Goal: Information Seeking & Learning: Learn about a topic

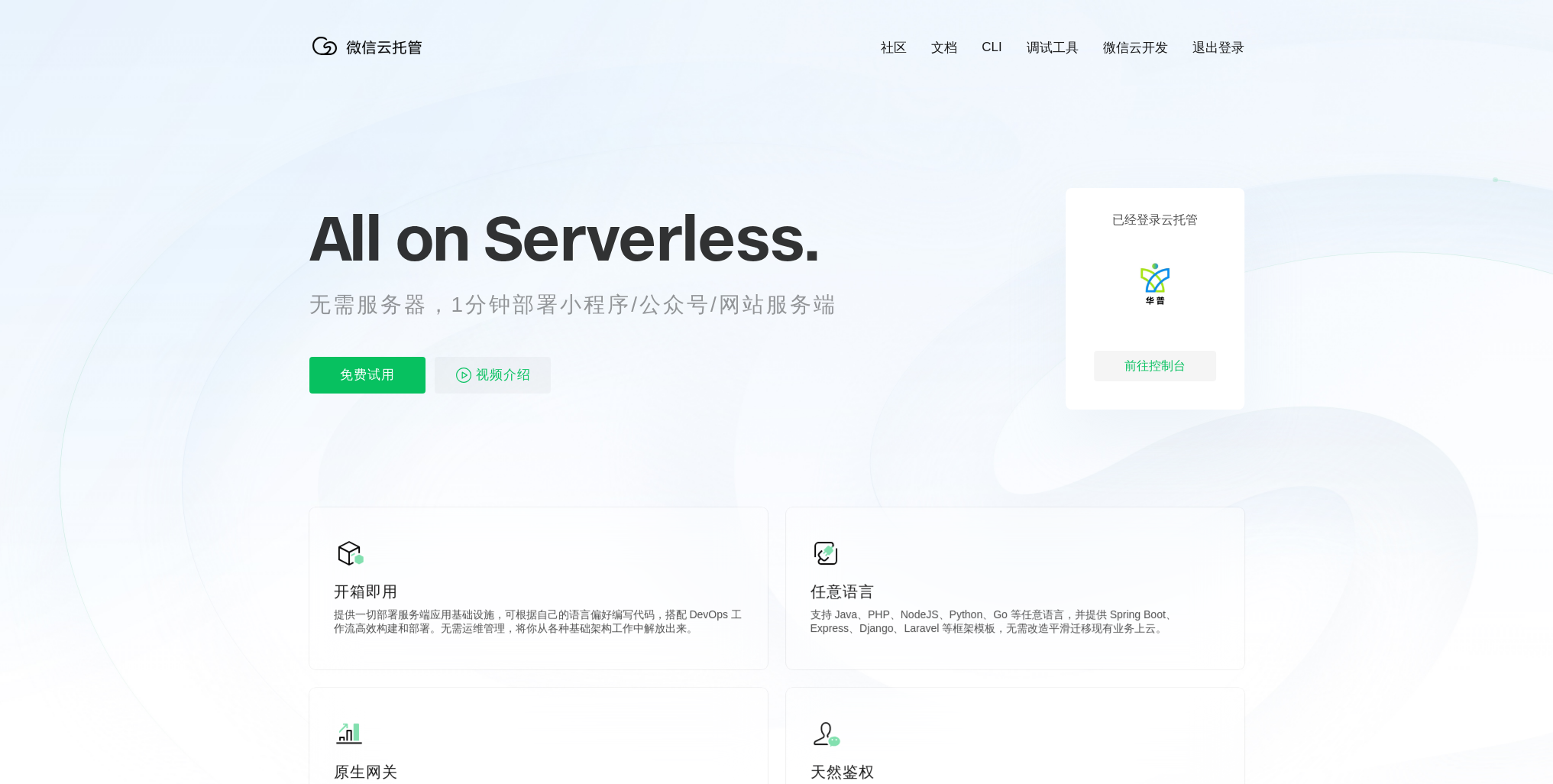
scroll to position [0, 2717]
click at [186, 453] on icon at bounding box center [776, 412] width 1467 height 824
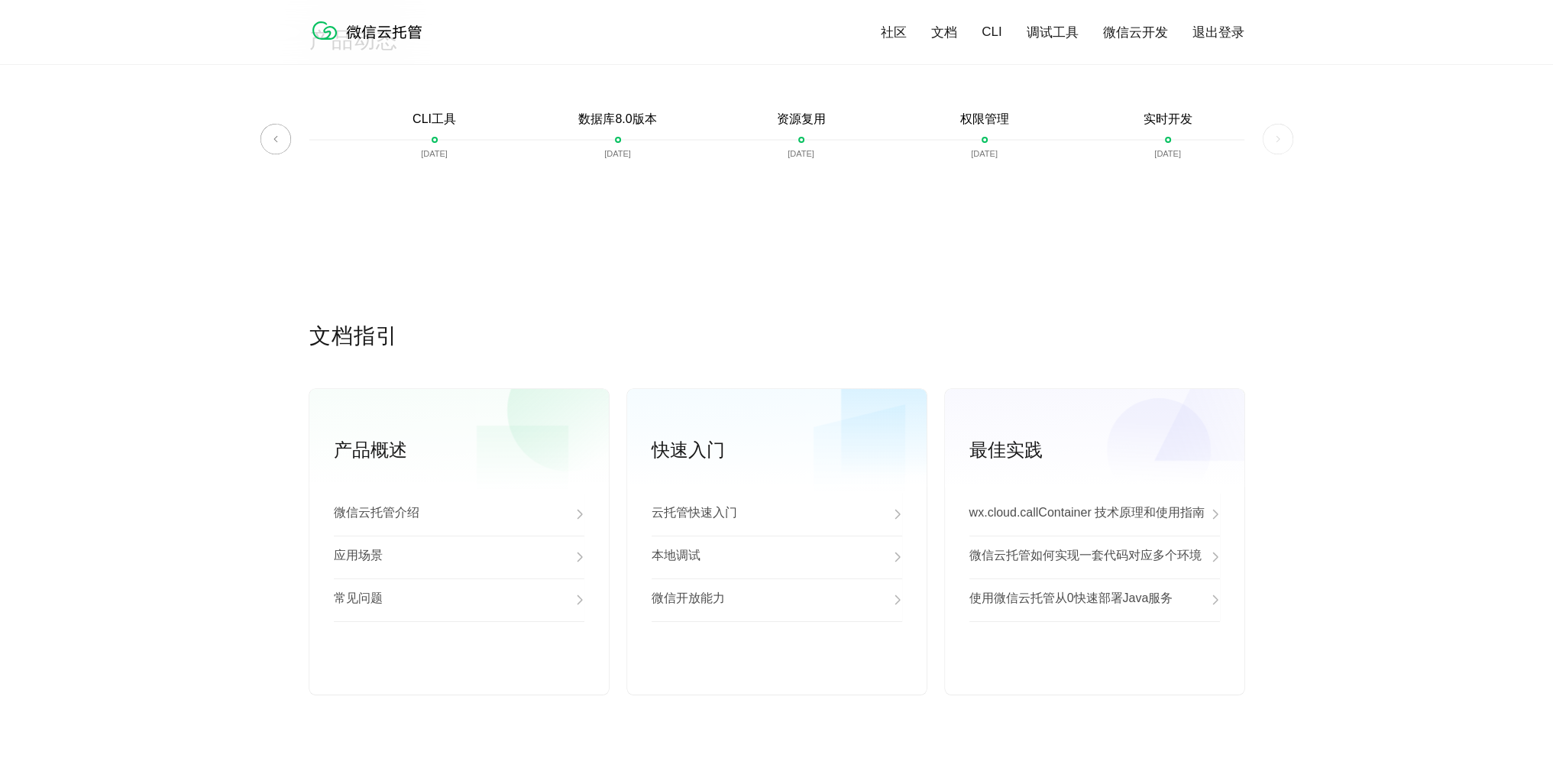
scroll to position [3472, 0]
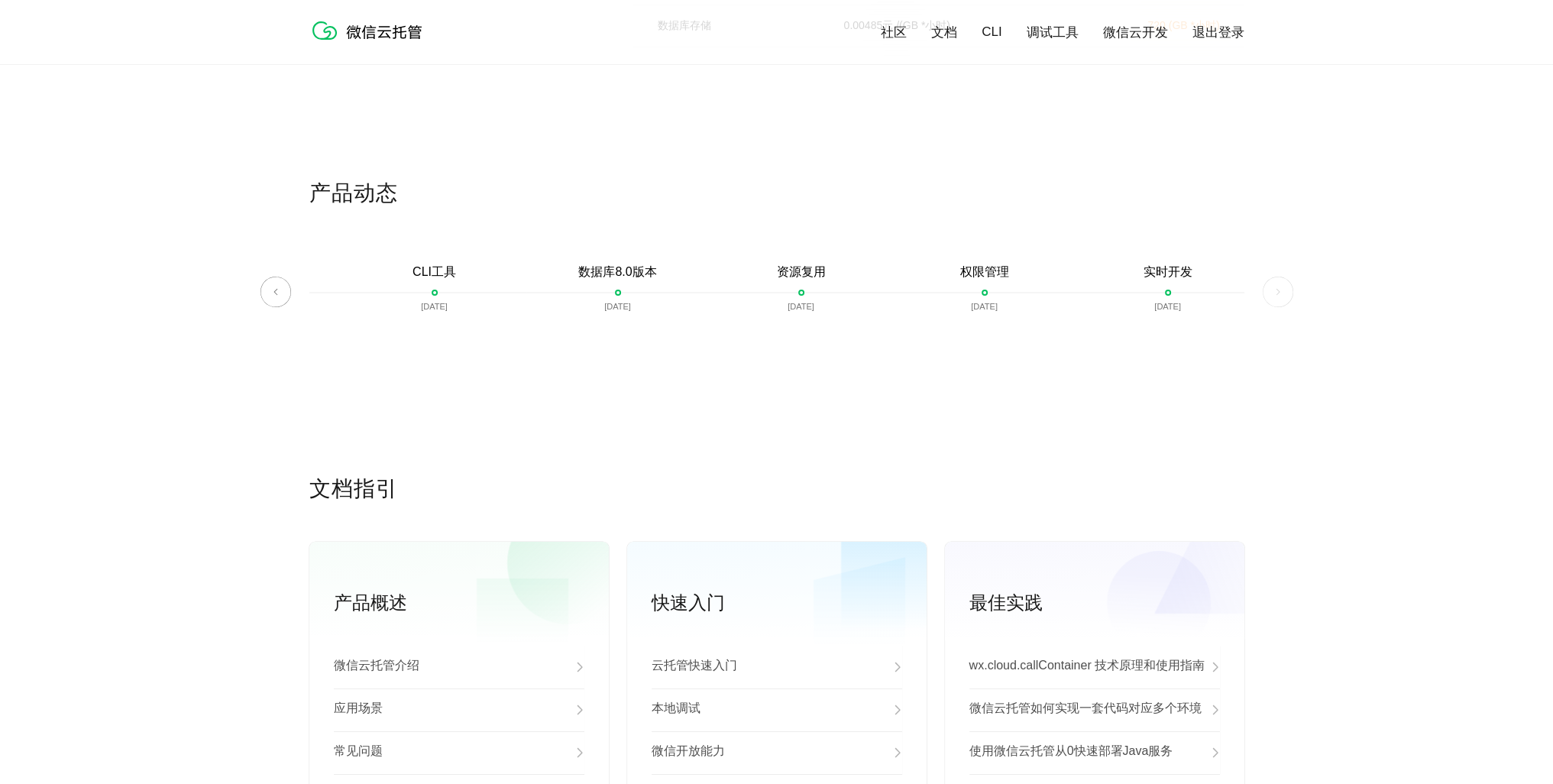
drag, startPoint x: 745, startPoint y: 268, endPoint x: 679, endPoint y: 267, distance: 66.0
click at [705, 267] on div "微信云托管开启内测 [DATE] 微信云托管公测 [DATE] 客服技术支持上线 [DATE] 自定义域名上线 [DATE] 资源包 [DATE] 对象存储 …" at bounding box center [776, 298] width 935 height 70
click at [389, 273] on div "CLI工具 [DATE]" at bounding box center [435, 298] width 183 height 70
drag, startPoint x: 424, startPoint y: 274, endPoint x: 1240, endPoint y: 321, distance: 817.4
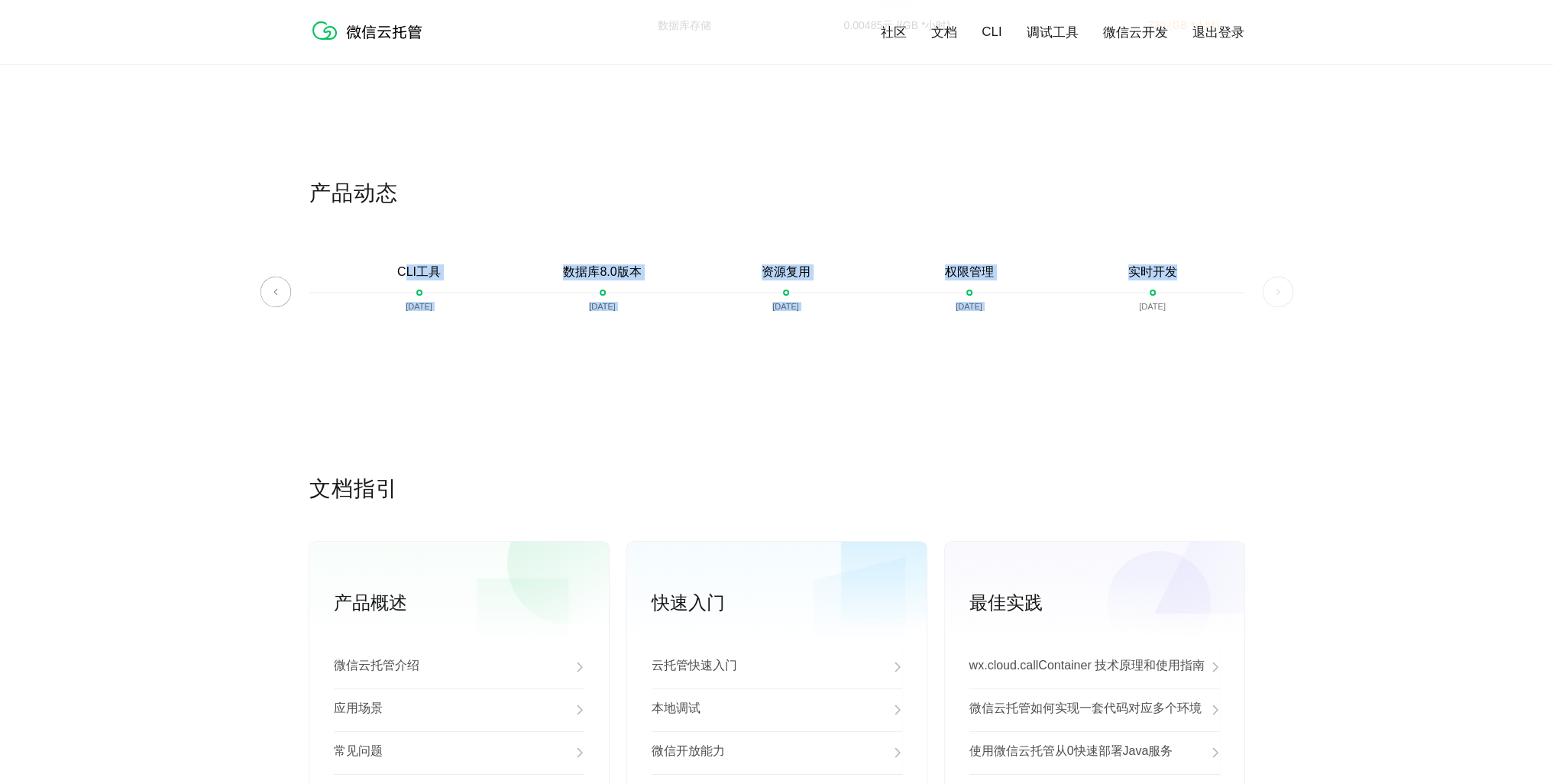
click at [1240, 321] on div "微信云托管开启内测 [DATE] 微信云托管公测 [DATE] 客服技术支持上线 [DATE] 自定义域名上线 [DATE] 资源包 [DATE] 对象存储 …" at bounding box center [776, 298] width 935 height 70
click at [1169, 367] on div "产品动态 微信云托管开启内测 [DATE] 微信云托管公测 [DATE] 客服技术支持上线 [DATE] 自定义域名上线 [DATE] 资源包 [DATE] …" at bounding box center [776, 326] width 935 height 295
drag, startPoint x: 1115, startPoint y: 372, endPoint x: 287, endPoint y: 263, distance: 835.1
click at [287, 263] on div "产品动态 微信云托管开启内测 [DATE] 微信云托管公测 [DATE] 客服技术支持上线 [DATE] 自定义域名上线 [DATE] 资源包 [DATE] …" at bounding box center [776, 326] width 1553 height 295
click at [687, 188] on p "产品动态" at bounding box center [776, 193] width 935 height 31
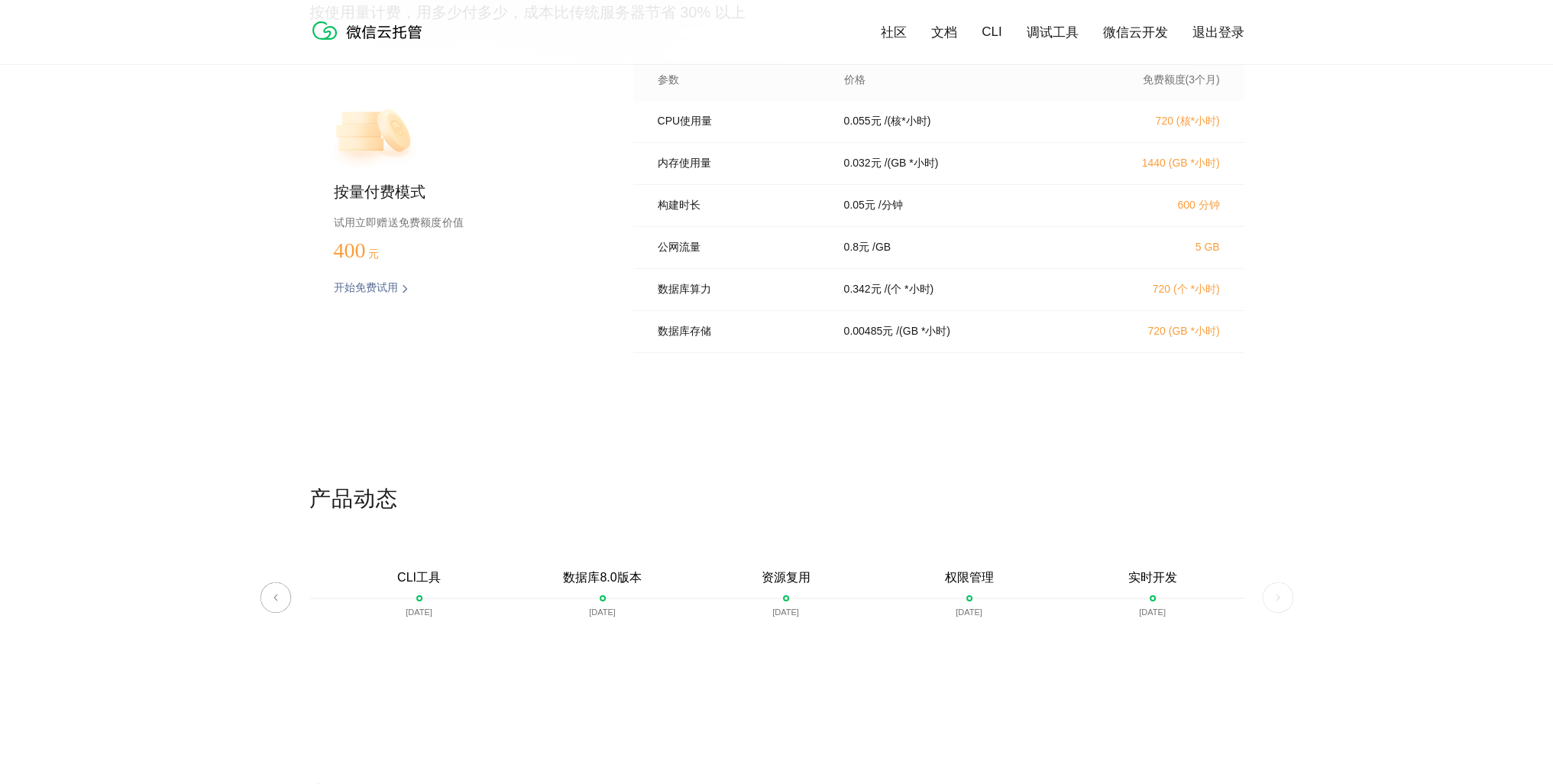
scroll to position [3090, 0]
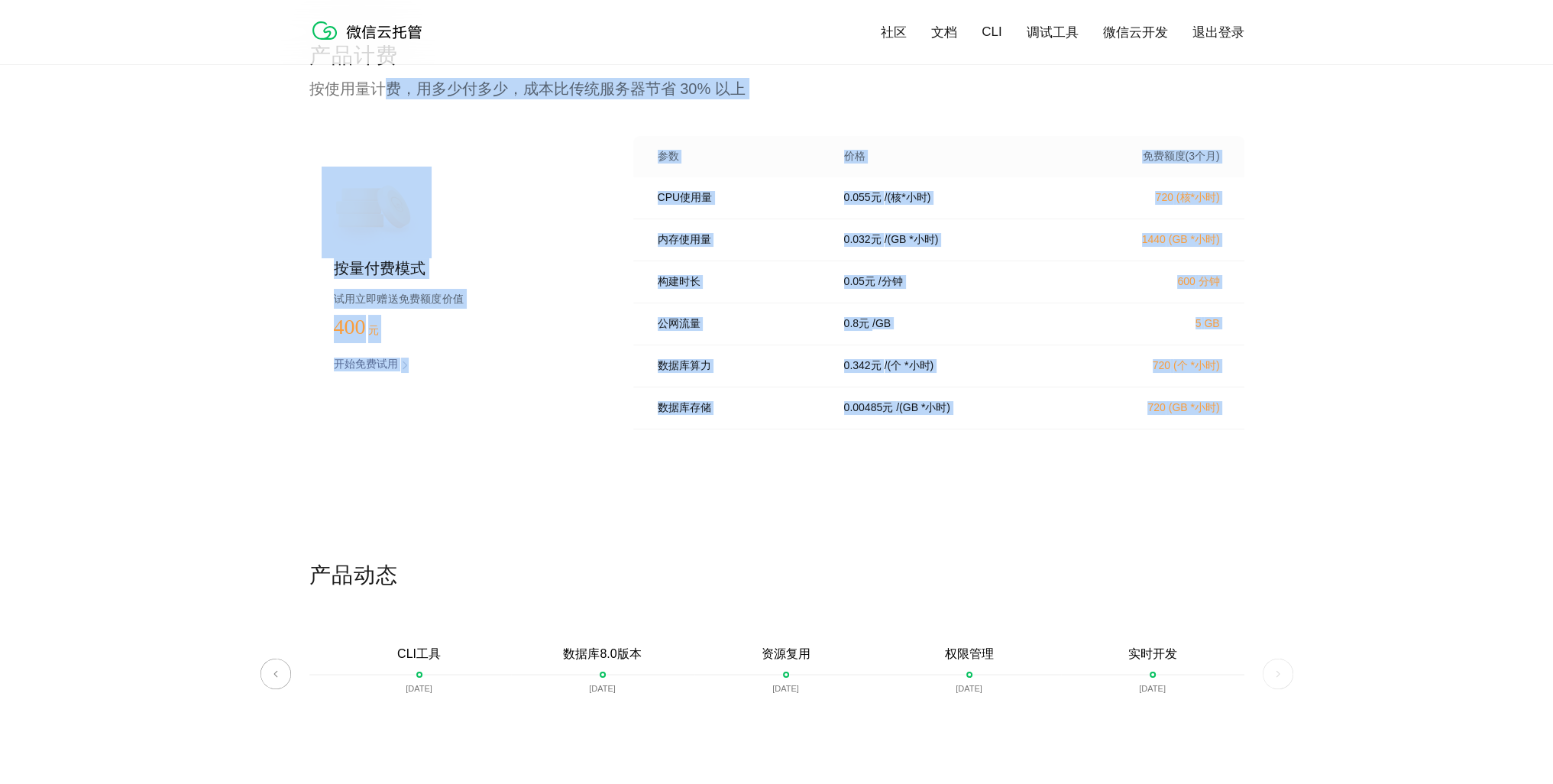
drag, startPoint x: 1301, startPoint y: 450, endPoint x: 389, endPoint y: 89, distance: 980.8
click at [389, 89] on div "产品计费 按使用量计费，用多少付多少，成本比传统服务器节省 30% 以上 按量付费模式 试用立即赠送免费额度价值 400 元 开始免费试用 预估费用 参数 价…" at bounding box center [776, 300] width 1553 height 519
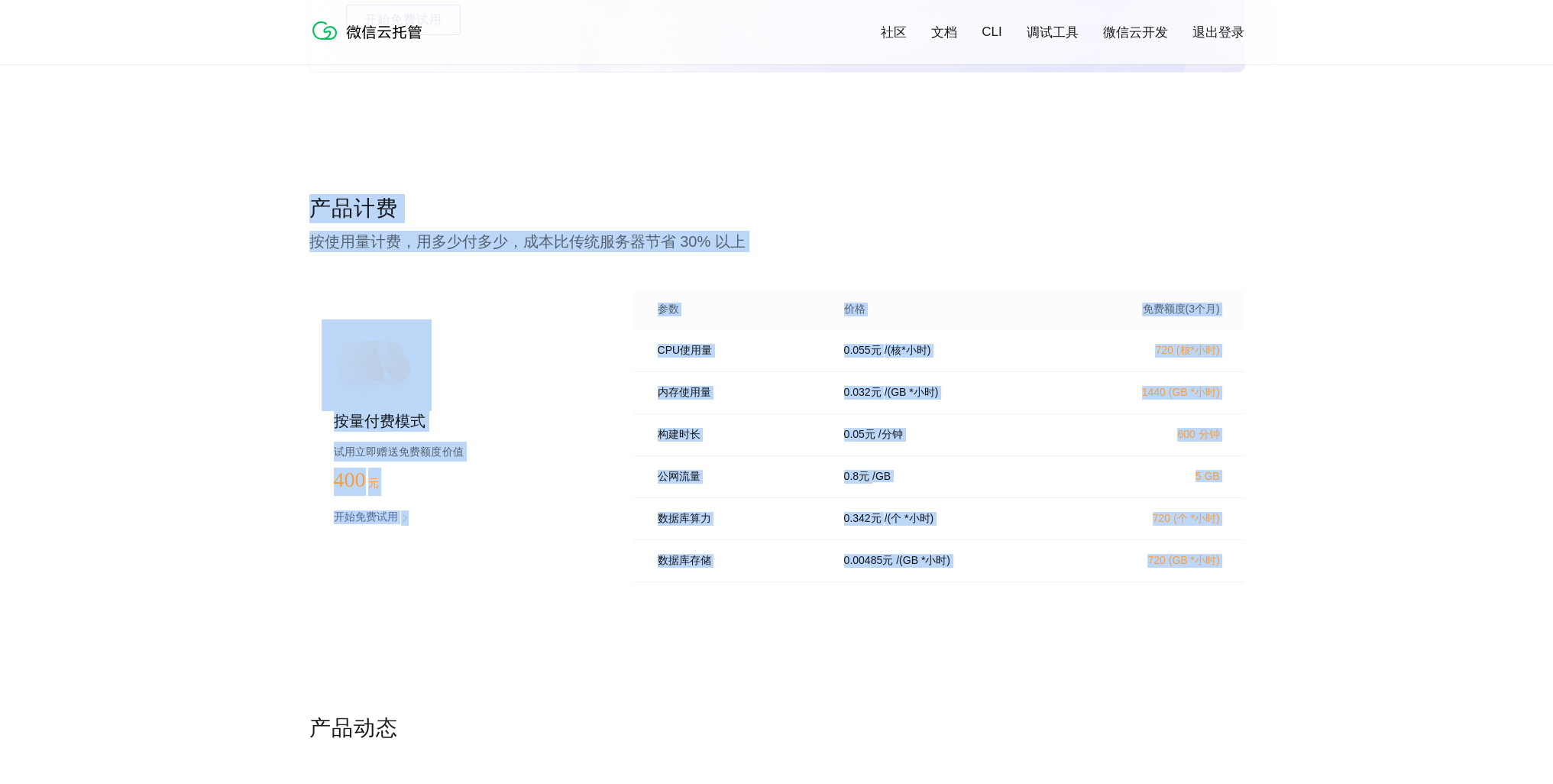
drag, startPoint x: 281, startPoint y: 199, endPoint x: 1247, endPoint y: 609, distance: 1049.4
click at [1247, 609] on div "产品计费 按使用量计费，用多少付多少，成本比传统服务器节省 30% 以上 按量付费模式 试用立即赠送免费额度价值 400 元 开始免费试用 预估费用 参数 价…" at bounding box center [776, 453] width 1553 height 519
click at [394, 539] on div "按量付费模式 试用立即赠送免费额度价值 400 元 开始免费试用 预估费用" at bounding box center [446, 439] width 275 height 302
drag, startPoint x: 1263, startPoint y: 604, endPoint x: 301, endPoint y: 216, distance: 1037.3
click at [301, 216] on div "产品计费 按使用量计费，用多少付多少，成本比传统服务器节省 30% 以上 按量付费模式 试用立即赠送免费额度价值 400 元 开始免费试用 预估费用 参数 价…" at bounding box center [776, 453] width 1553 height 519
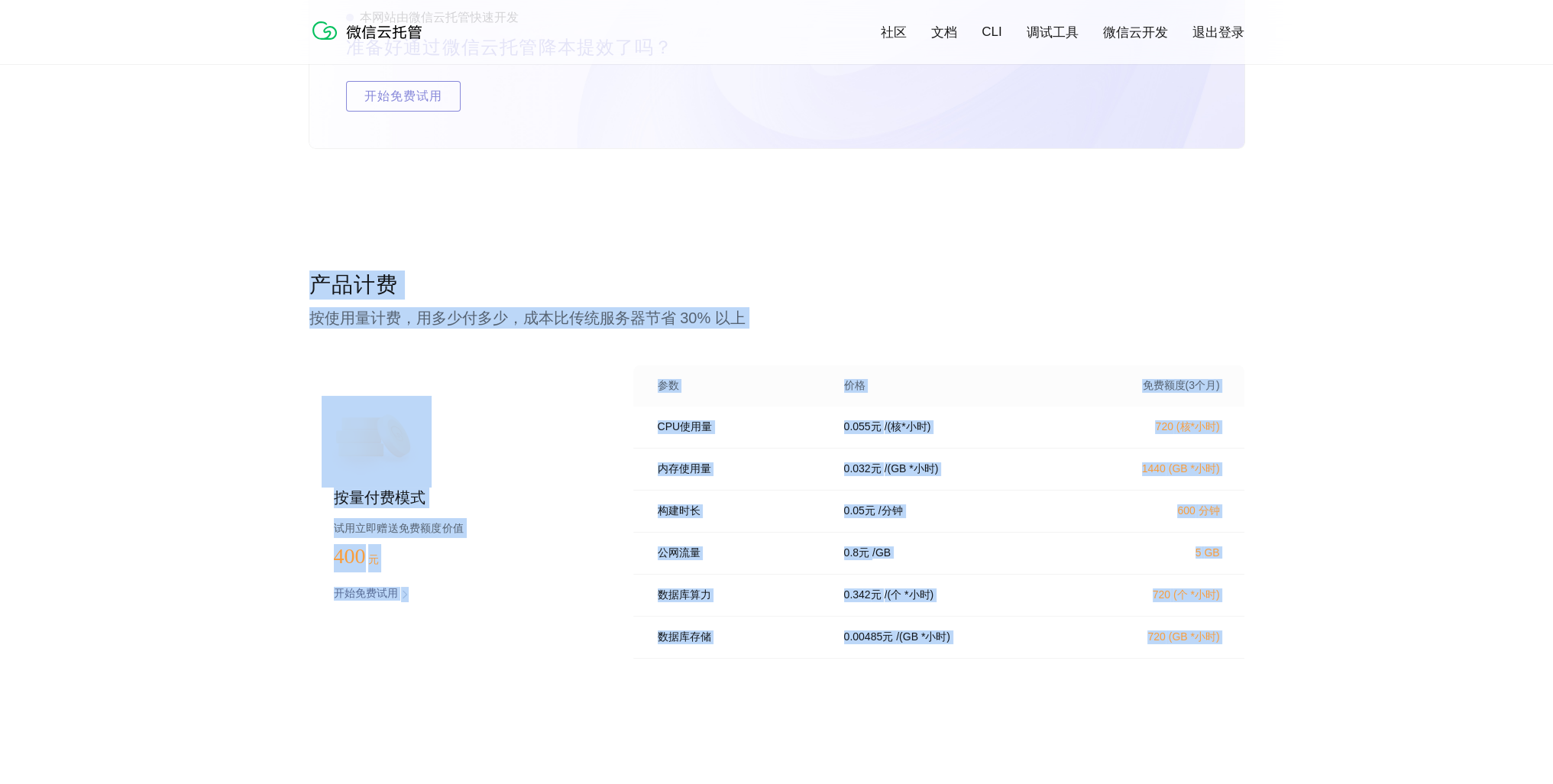
click at [426, 181] on div "本网站由微信云托管快速开发 准备好通过微信云托管降本提效了吗？ 开始免费试用" at bounding box center [776, 117] width 935 height 305
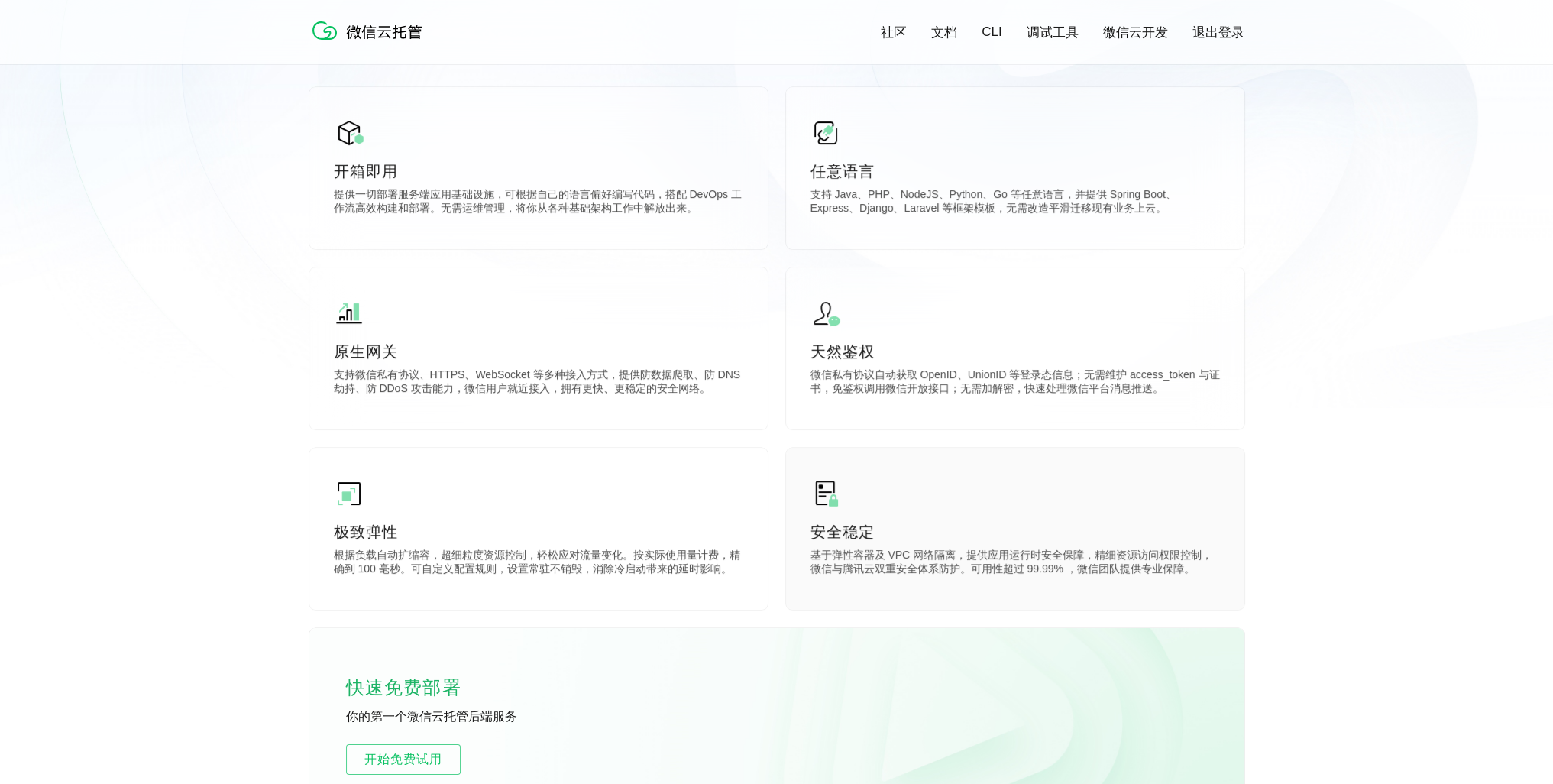
scroll to position [0, 0]
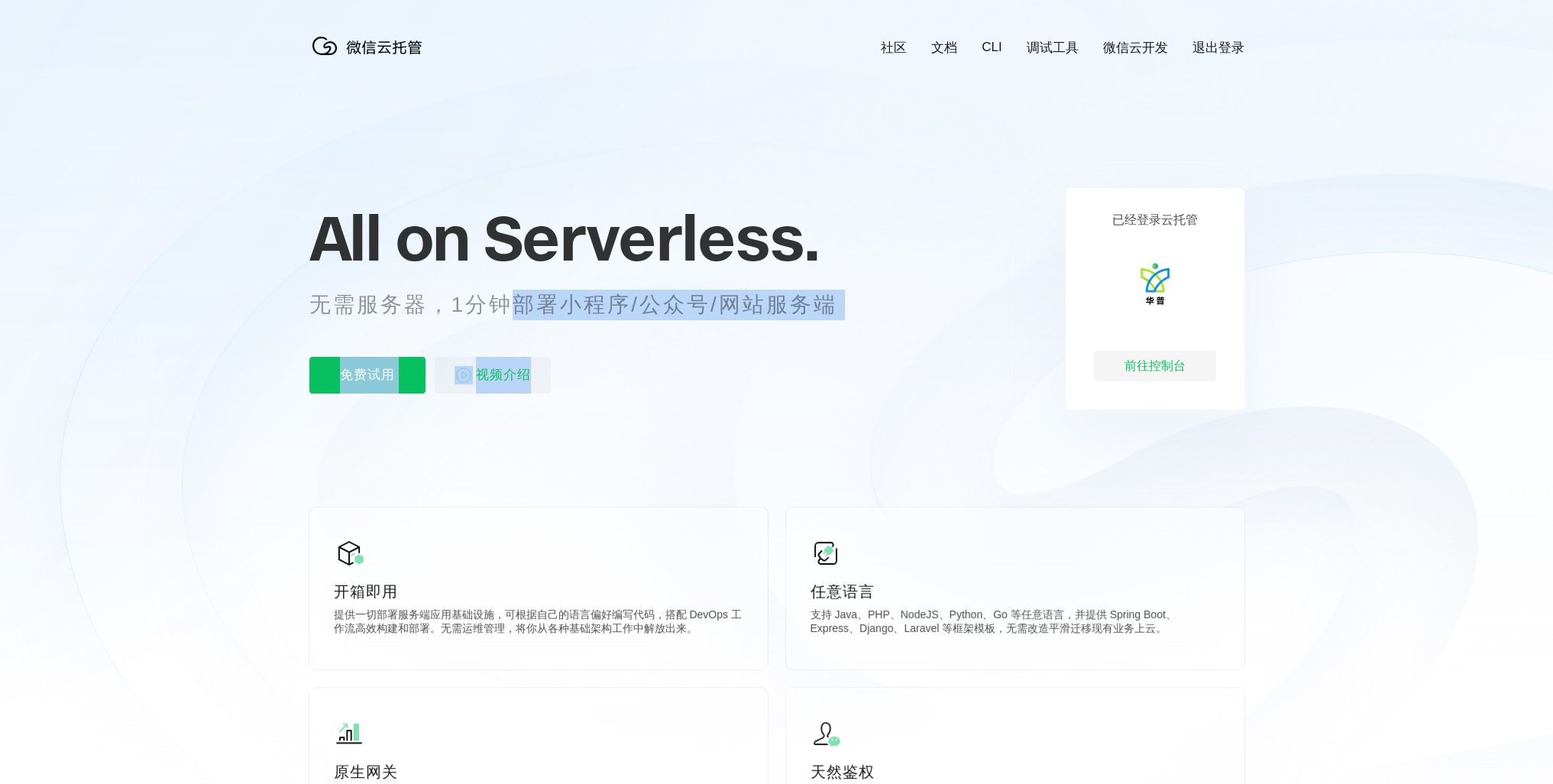
drag, startPoint x: 538, startPoint y: 314, endPoint x: 835, endPoint y: 344, distance: 298.5
click at [835, 344] on div "All on Serverless. 无需服务器，1分钟部署小程序/公众号/网站服务端 免费试用 视频介绍" at bounding box center [592, 298] width 566 height 222
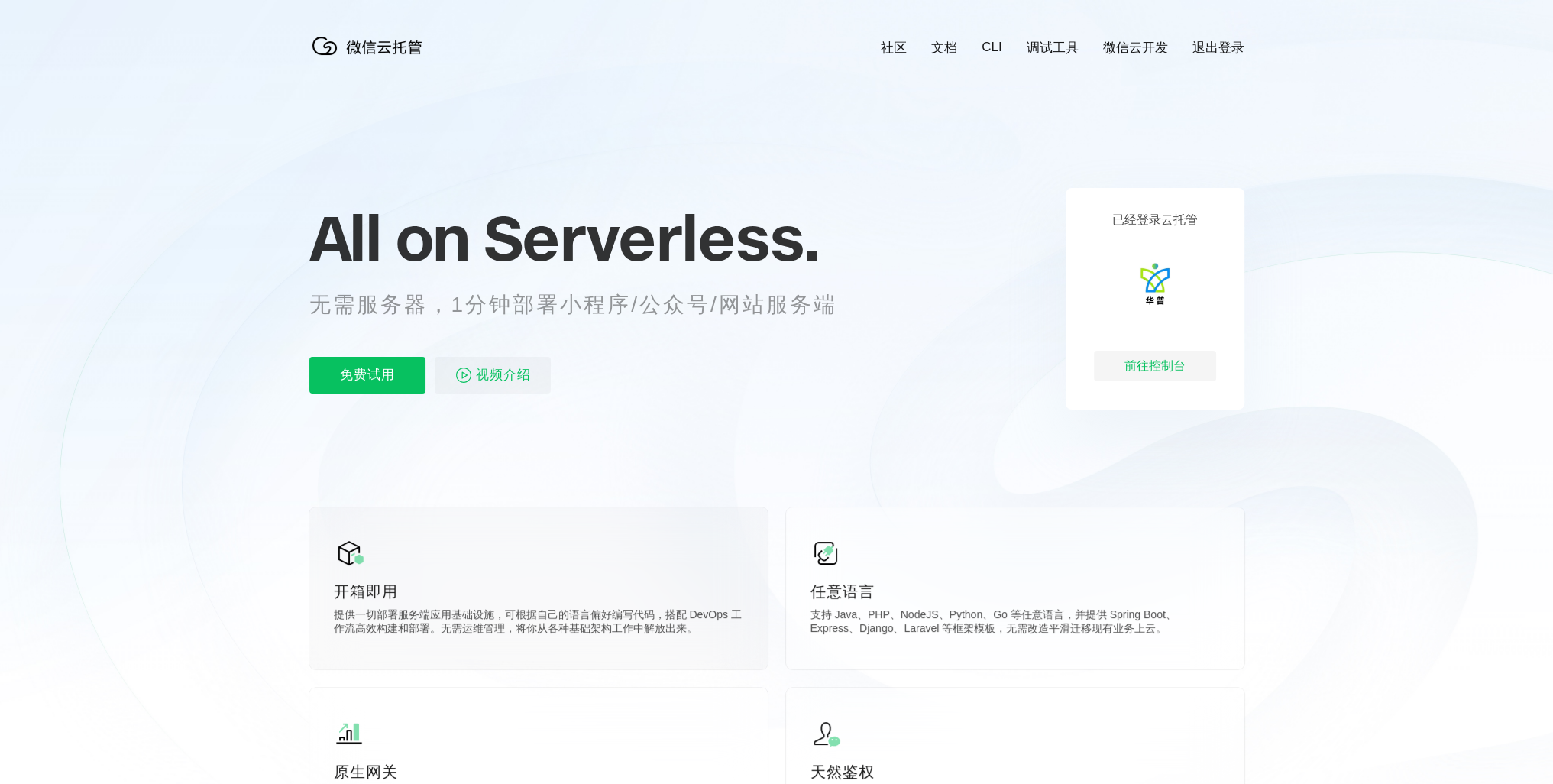
click at [759, 511] on div "开箱即用 提供一切部署服务端应用基础设施，可根据自己的语言偏好编写代码，搭配 DevOps 工作流高效构建和部署。无需运维管理，将你从各种基础架构工作中解放出…" at bounding box center [538, 588] width 458 height 162
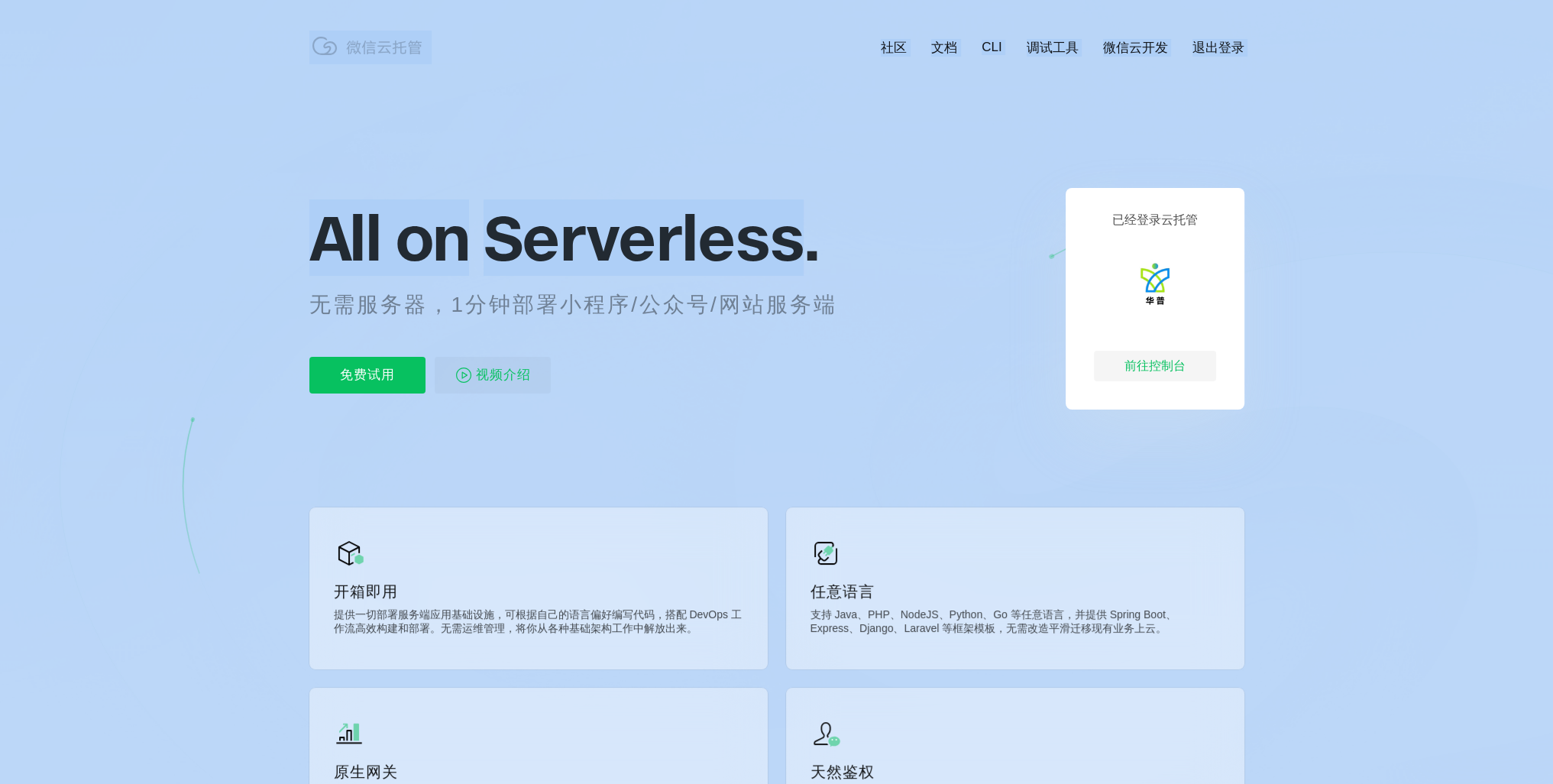
drag, startPoint x: 679, startPoint y: 262, endPoint x: 298, endPoint y: 235, distance: 382.0
click at [1036, 175] on icon at bounding box center [776, 412] width 1467 height 824
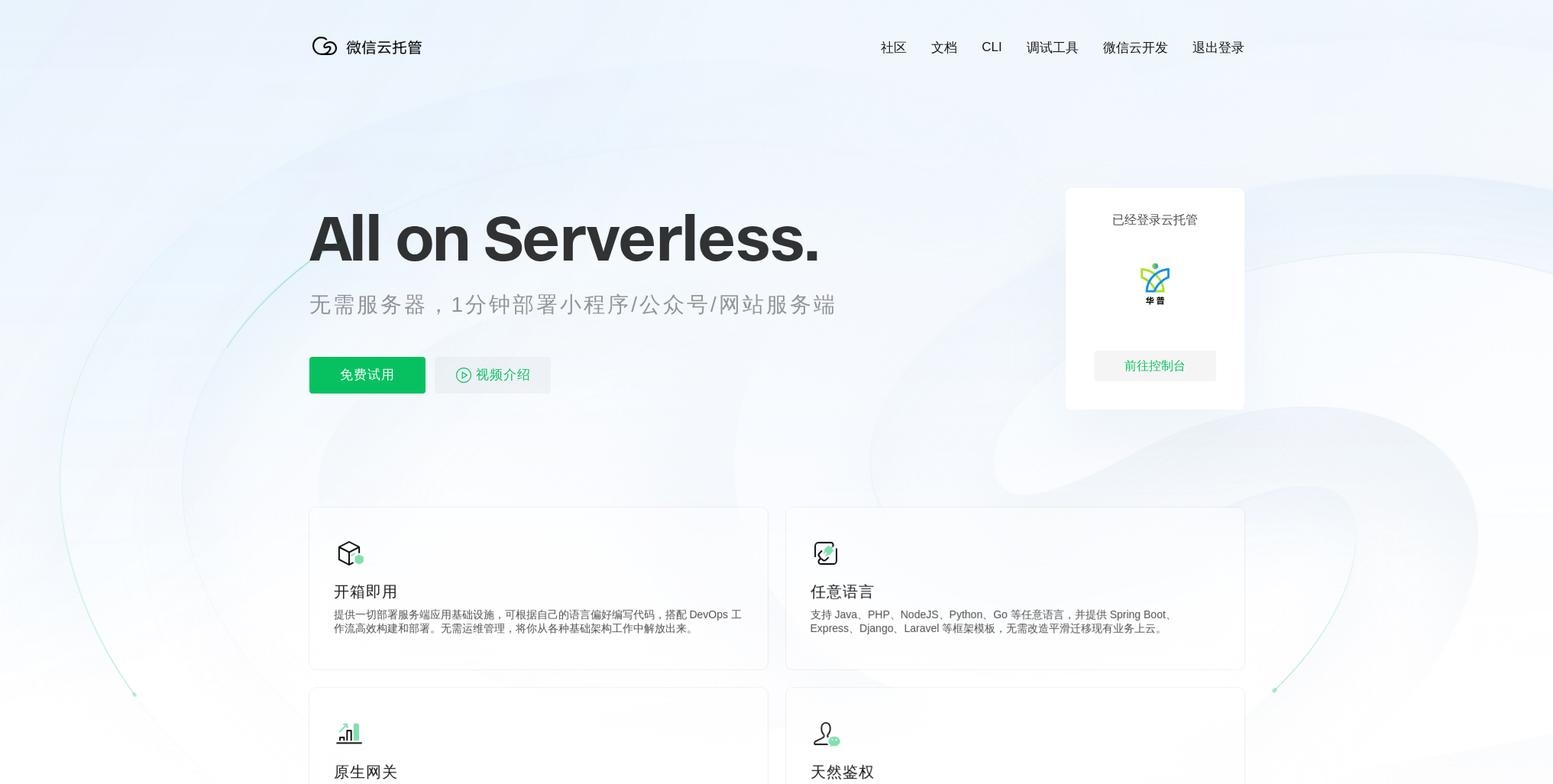
click at [911, 423] on icon at bounding box center [776, 412] width 1467 height 824
